Goal: Information Seeking & Learning: Learn about a topic

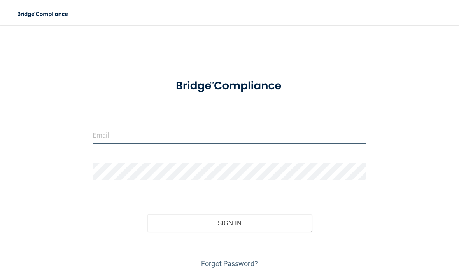
drag, startPoint x: 129, startPoint y: 130, endPoint x: 129, endPoint y: 197, distance: 66.5
click at [129, 197] on form "Invalid email/password. You don't have permission to access that page. Sign In …" at bounding box center [230, 171] width 274 height 199
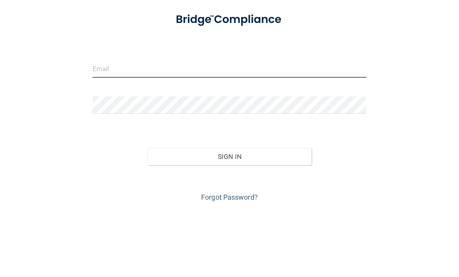
type input "[EMAIL_ADDRESS][DOMAIN_NAME]"
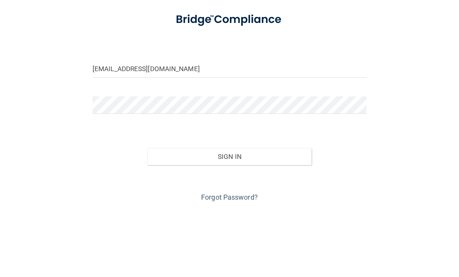
click at [229, 215] on button "Sign In" at bounding box center [229, 223] width 164 height 17
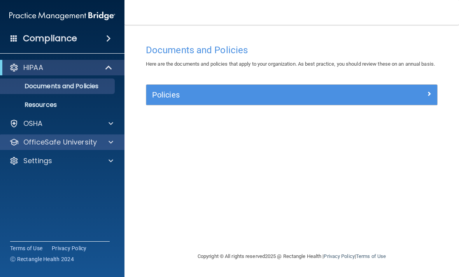
click at [75, 144] on p "OfficeSafe University" at bounding box center [59, 142] width 73 height 9
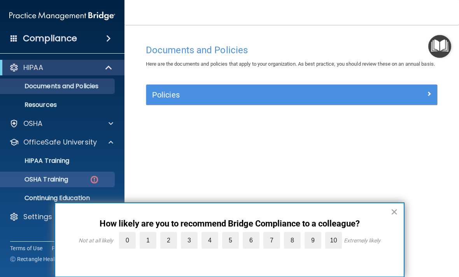
click at [82, 182] on div "OSHA Training" at bounding box center [58, 180] width 106 height 8
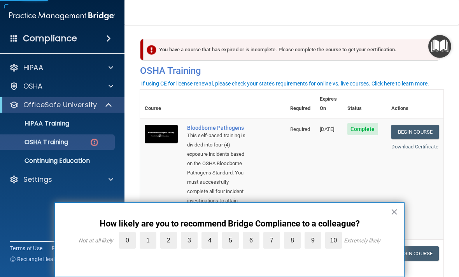
scroll to position [19, 0]
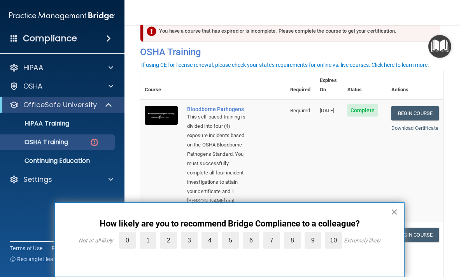
click at [394, 210] on button "×" at bounding box center [393, 212] width 7 height 12
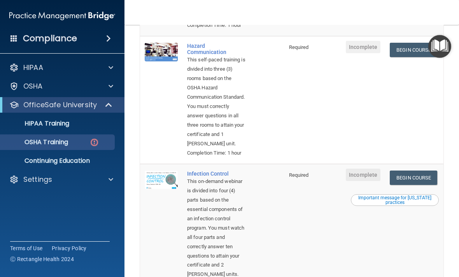
scroll to position [203, 0]
click at [409, 58] on link "Begin Course" at bounding box center [413, 50] width 47 height 14
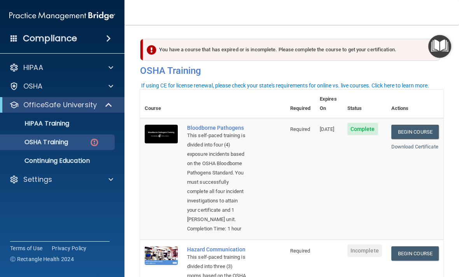
scroll to position [3, 0]
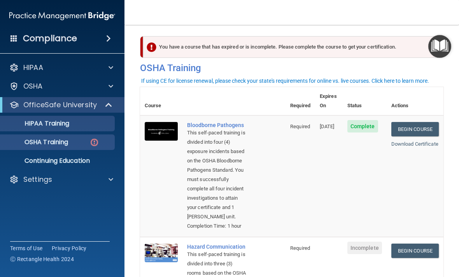
click at [72, 127] on div "HIPAA Training" at bounding box center [58, 124] width 106 height 8
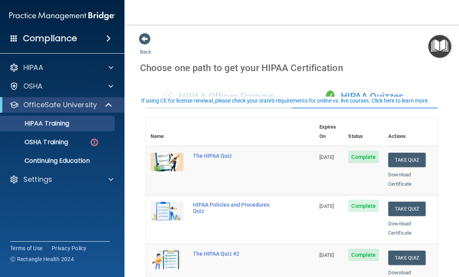
scroll to position [-16, 0]
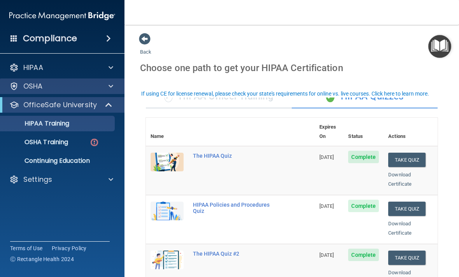
click at [119, 86] on div "OSHA" at bounding box center [62, 87] width 125 height 16
click at [108, 87] on div at bounding box center [109, 86] width 19 height 9
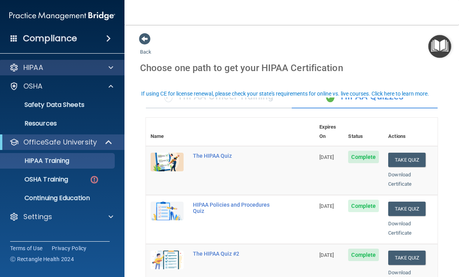
scroll to position [0, 0]
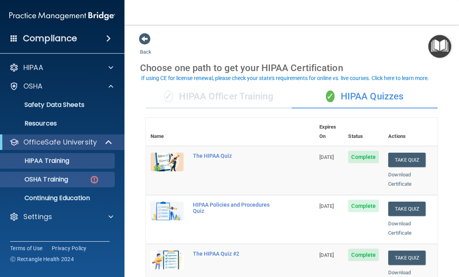
click at [76, 180] on div "OSHA Training" at bounding box center [58, 180] width 106 height 8
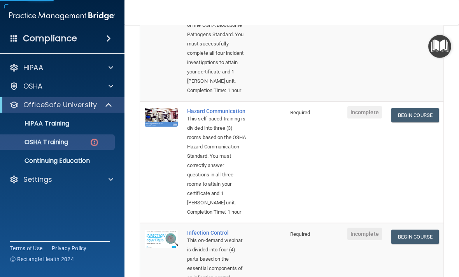
scroll to position [139, 0]
click at [410, 122] on link "Begin Course" at bounding box center [414, 115] width 47 height 14
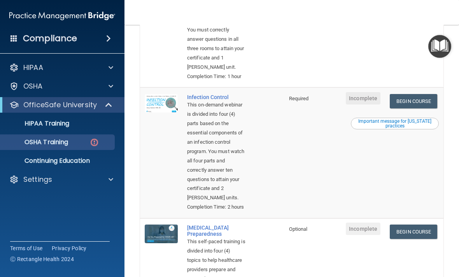
scroll to position [316, 0]
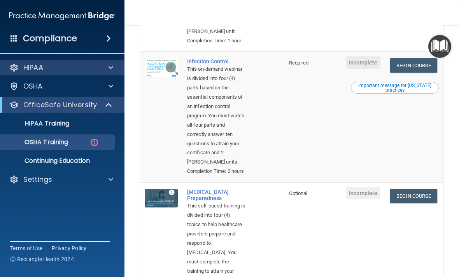
click at [75, 69] on div "HIPAA" at bounding box center [51, 67] width 96 height 9
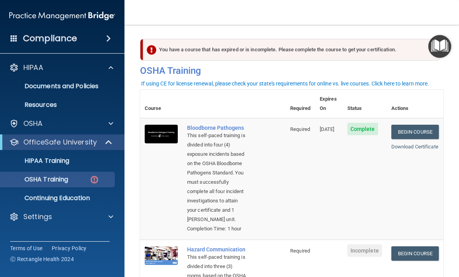
scroll to position [0, 0]
click at [70, 201] on p "Continuing Education" at bounding box center [58, 198] width 106 height 8
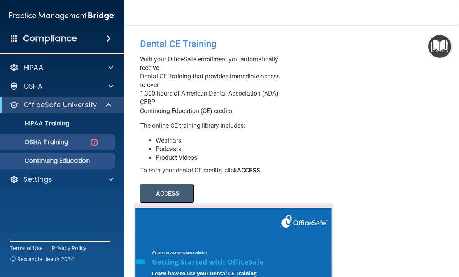
click at [82, 137] on link "OSHA Training" at bounding box center [53, 142] width 122 height 16
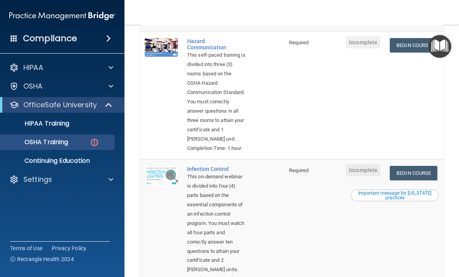
scroll to position [210, 0]
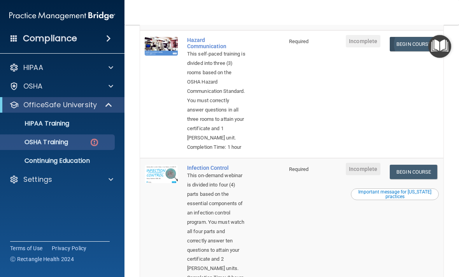
click at [420, 51] on link "Begin Course" at bounding box center [413, 44] width 47 height 14
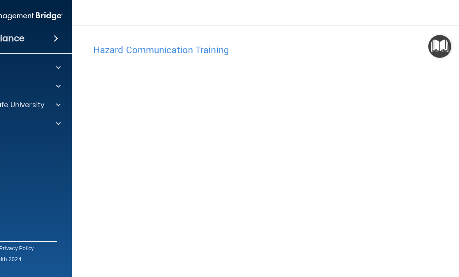
click at [164, 45] on h4 "Hazard Communication Training" at bounding box center [291, 50] width 396 height 10
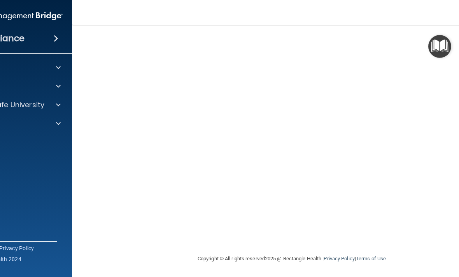
scroll to position [73, 0]
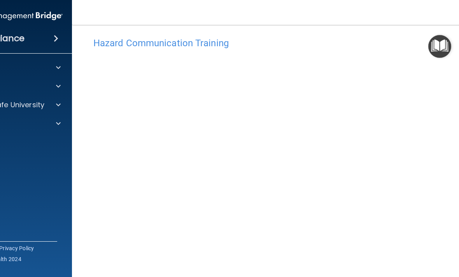
scroll to position [9, 0]
